Goal: Task Accomplishment & Management: Use online tool/utility

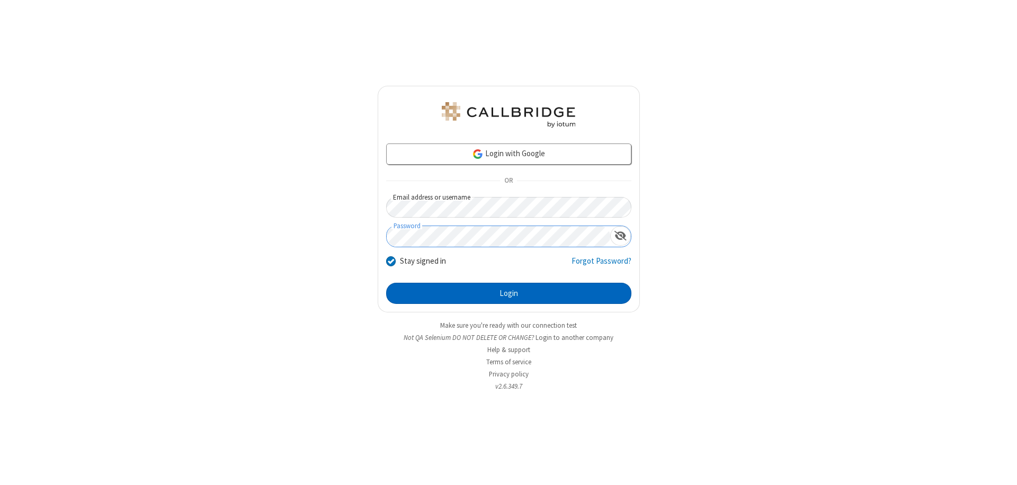
click at [509, 294] on button "Login" at bounding box center [508, 293] width 245 height 21
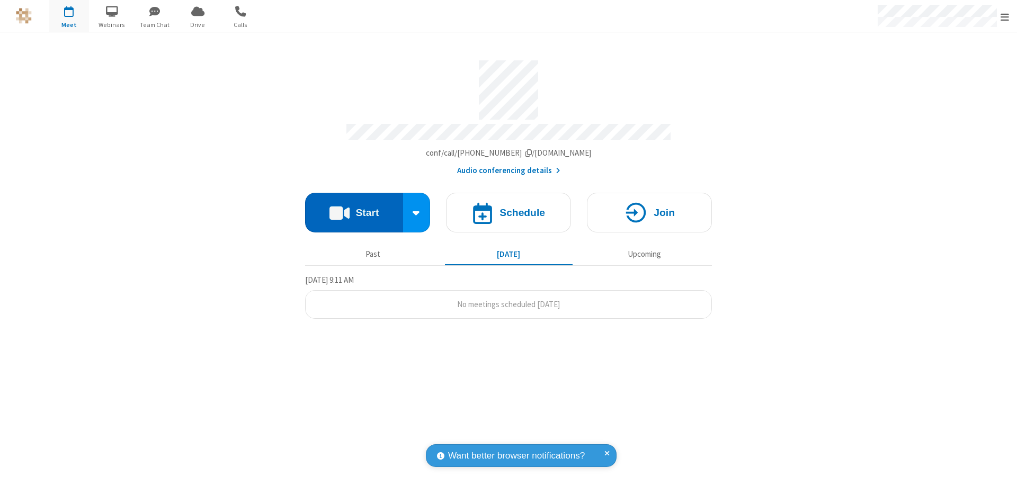
click at [354, 208] on button "Start" at bounding box center [354, 213] width 98 height 40
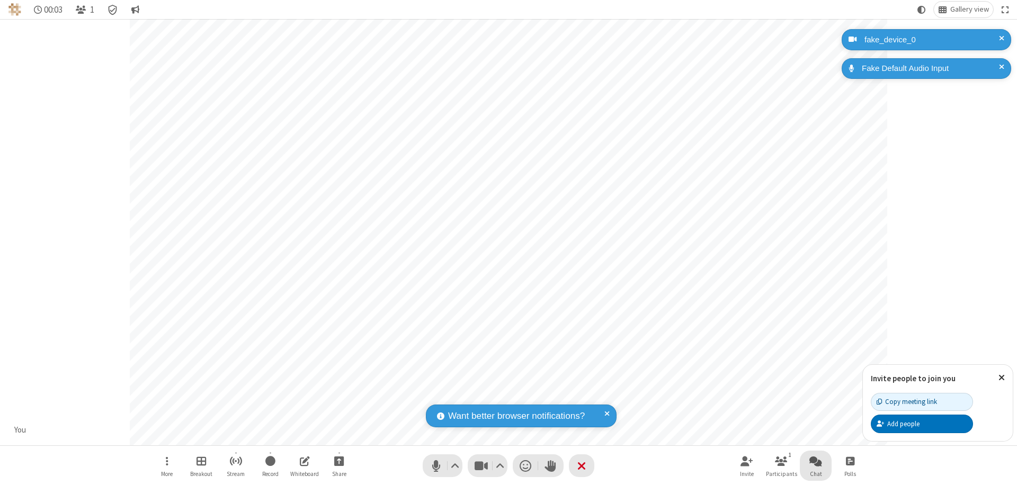
click at [816, 461] on span "Open chat" at bounding box center [816, 461] width 13 height 13
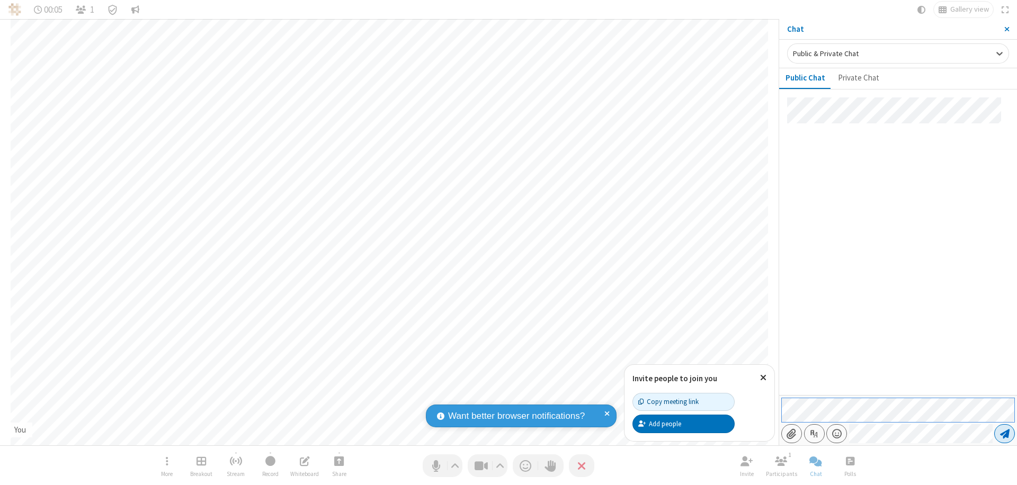
click at [1005, 434] on span "Send message" at bounding box center [1006, 434] width 10 height 11
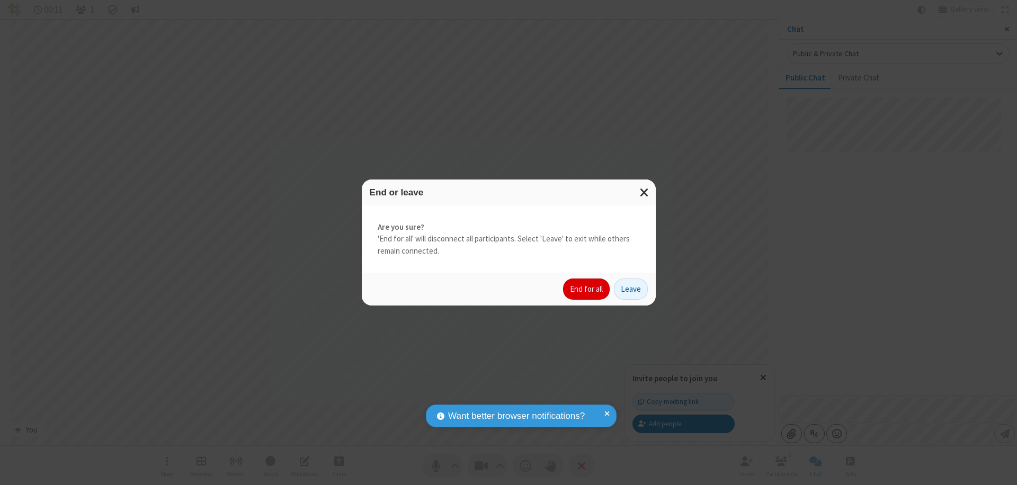
click at [587, 289] on button "End for all" at bounding box center [586, 289] width 47 height 21
